Goal: Communication & Community: Connect with others

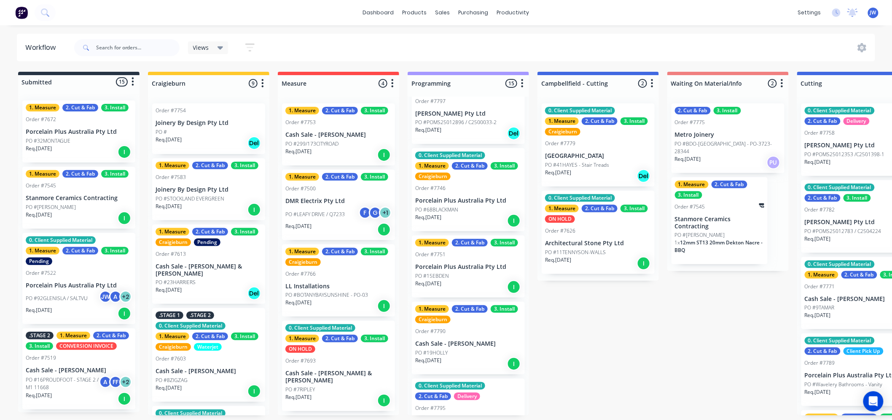
scroll to position [116, 0]
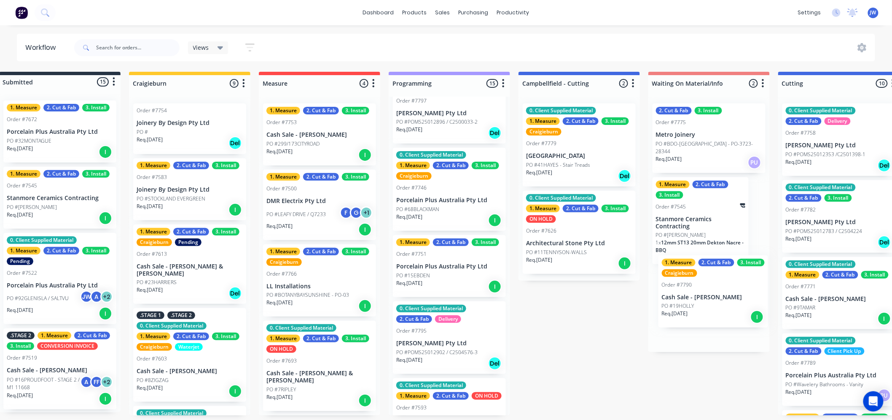
drag, startPoint x: 447, startPoint y: 342, endPoint x: 697, endPoint y: 306, distance: 251.9
click at [697, 306] on div "Submitted 15 Status colour #273444 hex #273444 Save Cancel Summaries Total orde…" at bounding box center [861, 243] width 1773 height 343
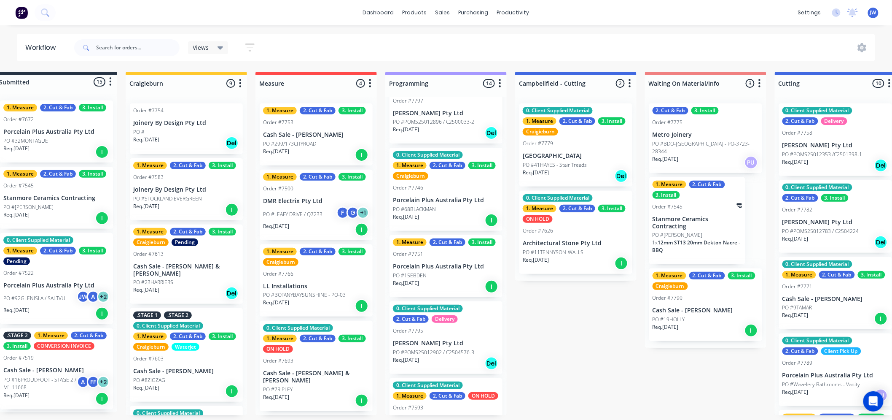
click at [585, 347] on div "Submitted 15 Status colour #273444 hex #273444 Save Cancel Summaries Total orde…" at bounding box center [857, 243] width 1773 height 343
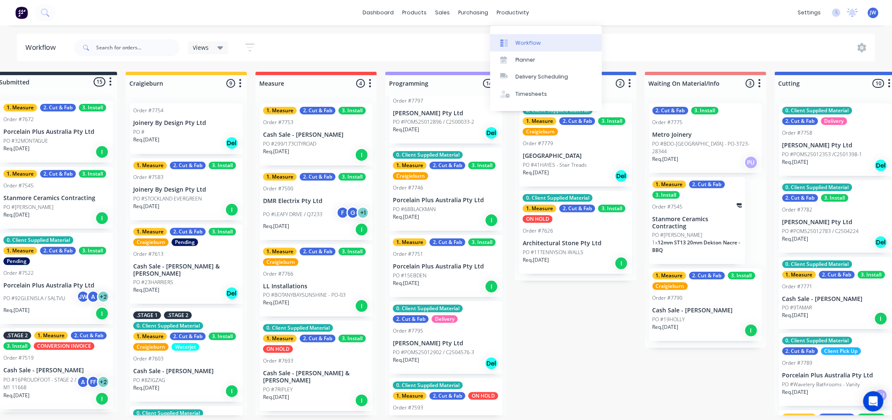
click at [530, 43] on div "Workflow" at bounding box center [528, 43] width 25 height 8
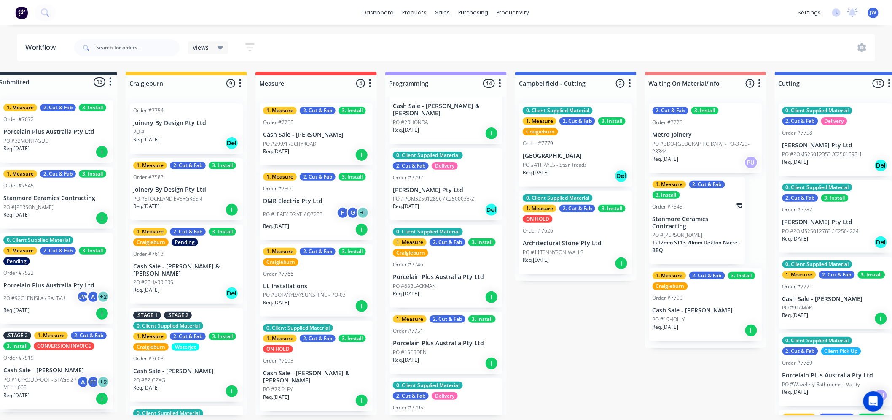
scroll to position [0, 0]
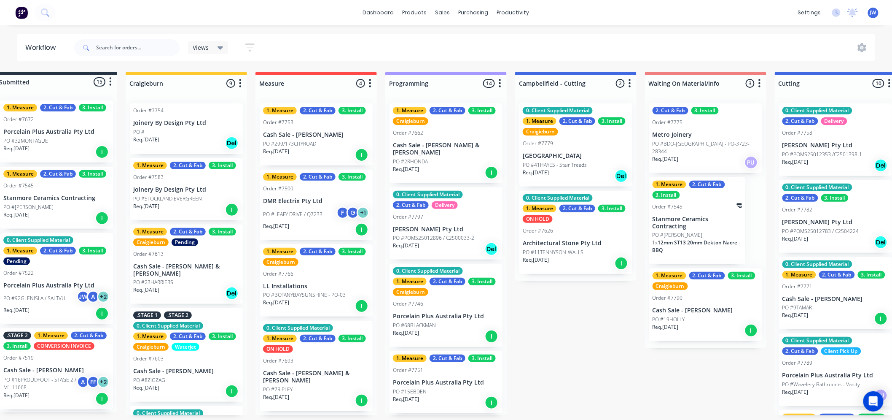
click at [565, 323] on div "Submitted 15 Status colour #273444 hex #273444 Save Cancel Summaries Total orde…" at bounding box center [857, 243] width 1773 height 343
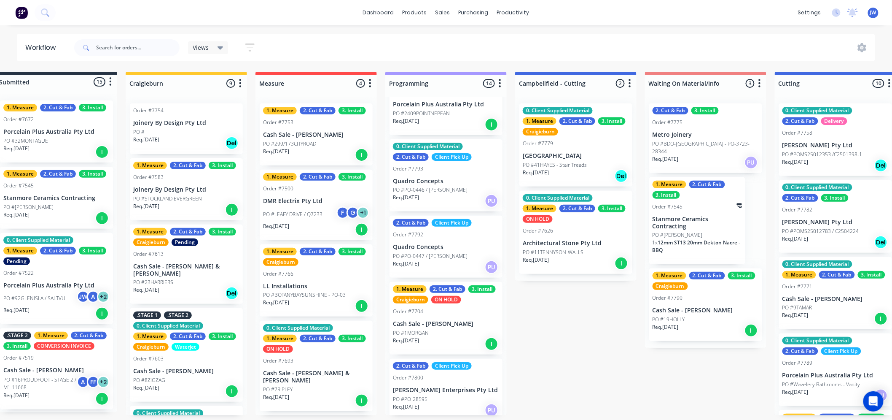
scroll to position [2, 22]
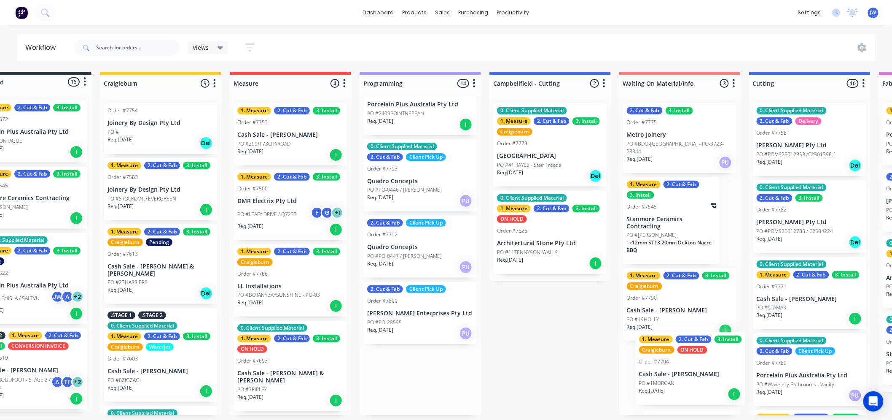
drag, startPoint x: 428, startPoint y: 314, endPoint x: 684, endPoint y: 371, distance: 262.7
click at [684, 371] on div "Submitted 15 Status colour #273444 hex #273444 Save Cancel Summaries Total orde…" at bounding box center [832, 243] width 1773 height 343
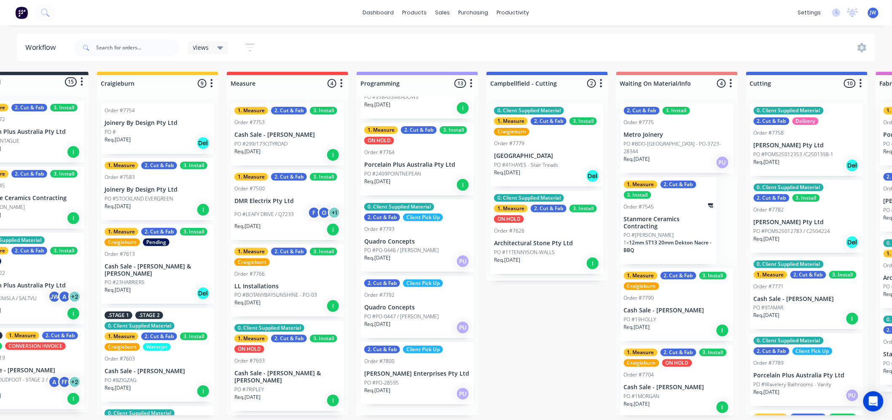
scroll to position [665, 0]
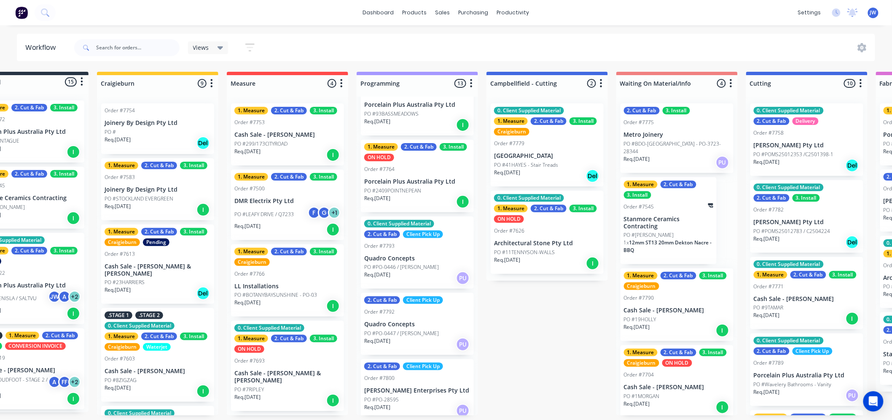
click at [526, 310] on div "Submitted 15 Status colour #273444 hex #273444 Save Cancel Summaries Total orde…" at bounding box center [829, 243] width 1773 height 343
click at [403, 396] on div "PO #PO-28595" at bounding box center [417, 400] width 106 height 8
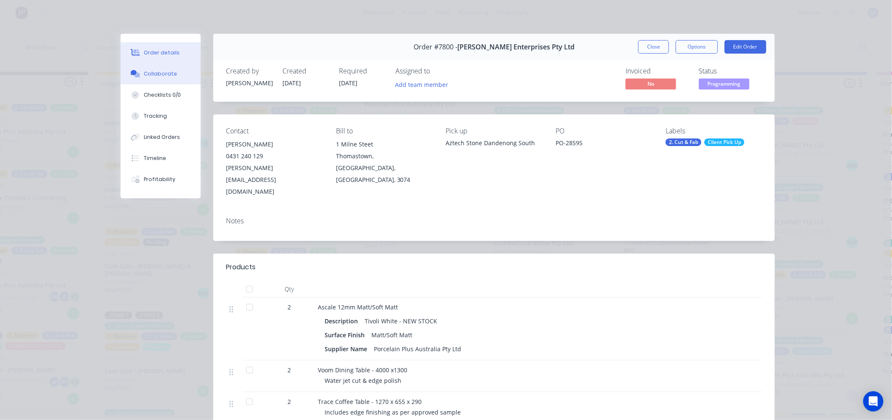
click at [164, 76] on div "Collaborate" at bounding box center [160, 74] width 33 height 8
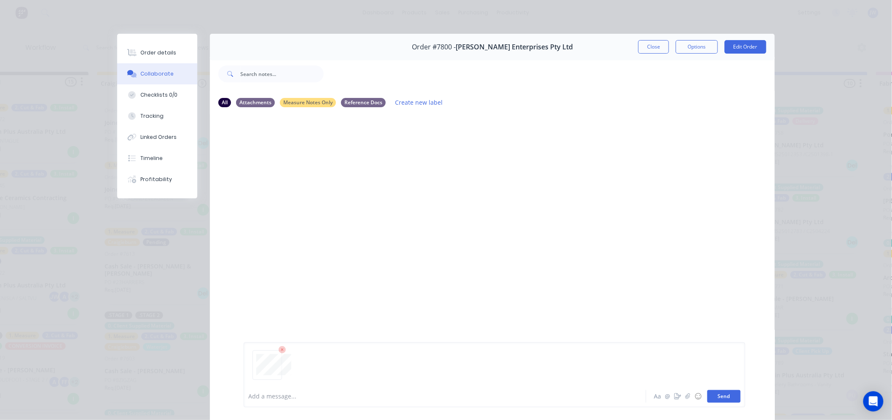
click at [728, 395] on button "Send" at bounding box center [724, 396] width 33 height 13
click at [659, 48] on button "Close" at bounding box center [653, 46] width 31 height 13
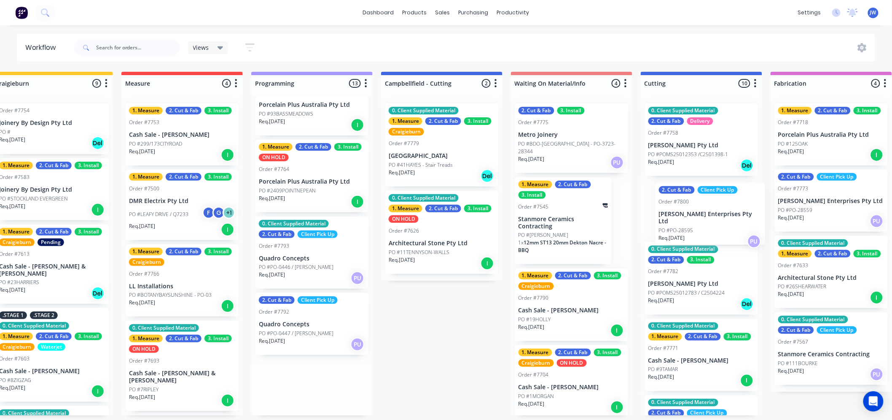
scroll to position [2, 163]
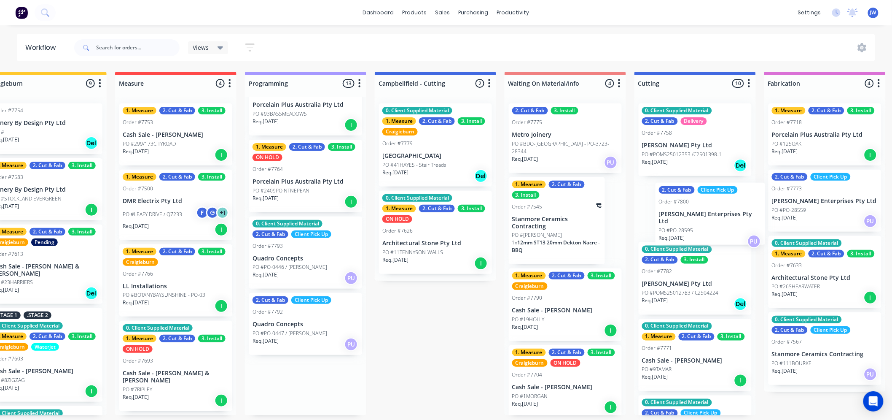
drag, startPoint x: 408, startPoint y: 382, endPoint x: 710, endPoint y: 213, distance: 346.2
click at [710, 213] on div "Submitted 15 Status colour #273444 hex #273444 Save Cancel Summaries Total orde…" at bounding box center [717, 243] width 1773 height 343
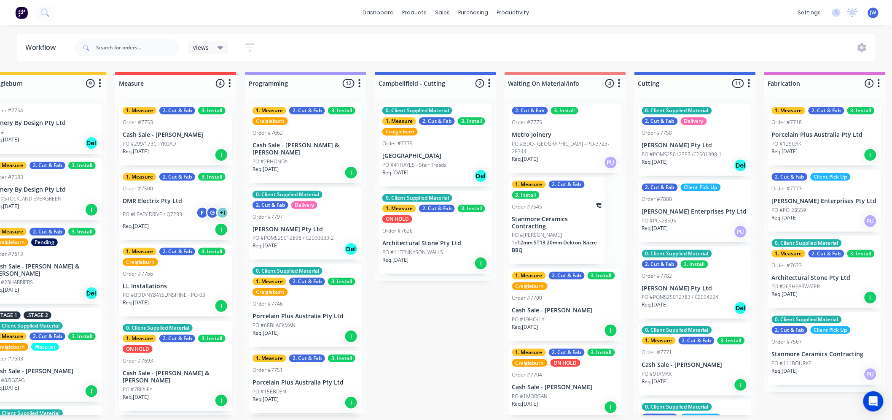
scroll to position [0, 163]
click at [432, 347] on div "Submitted 15 Status colour #273444 hex #273444 Save Cancel Summaries Total orde…" at bounding box center [717, 243] width 1773 height 343
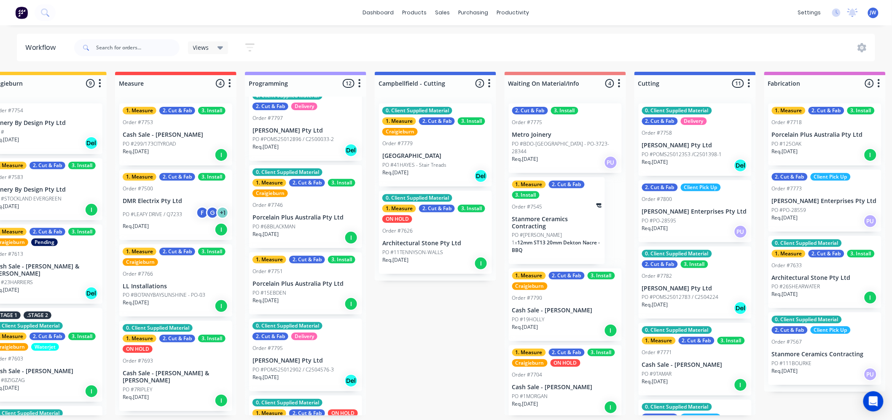
scroll to position [83, 0]
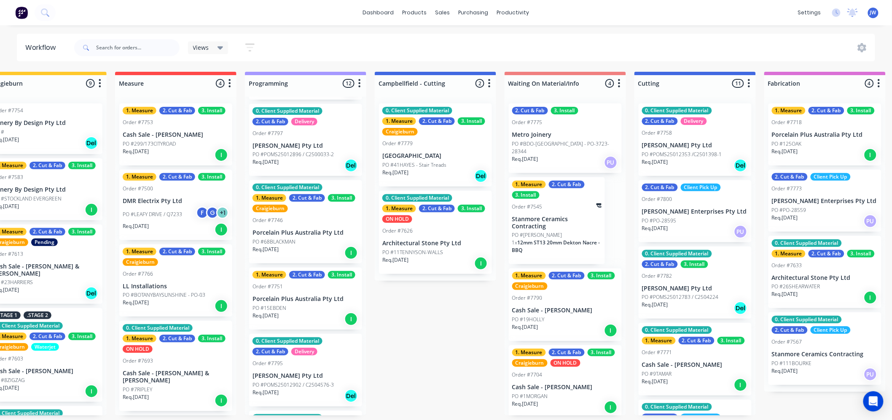
click at [306, 304] on div "PO #15EBDEN" at bounding box center [306, 308] width 106 height 8
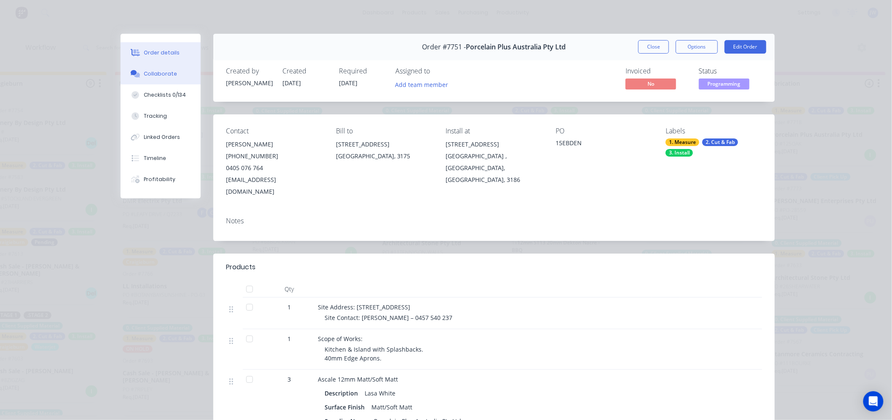
click at [153, 68] on button "Collaborate" at bounding box center [161, 73] width 80 height 21
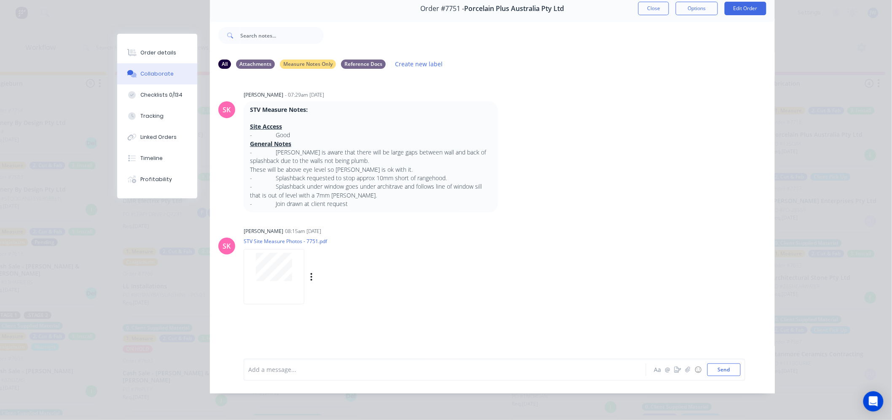
scroll to position [2, 163]
